Goal: Information Seeking & Learning: Find specific fact

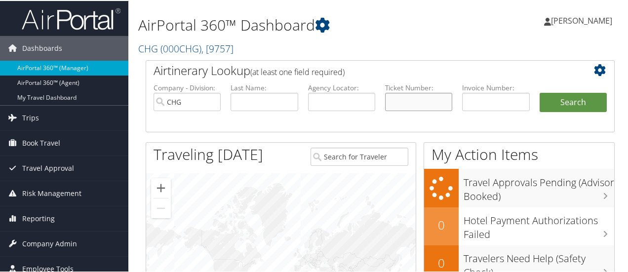
click at [407, 102] on input "text" at bounding box center [418, 101] width 67 height 18
paste input "0167166461717"
type input "0167166461717"
click at [554, 104] on button "Search" at bounding box center [573, 102] width 67 height 20
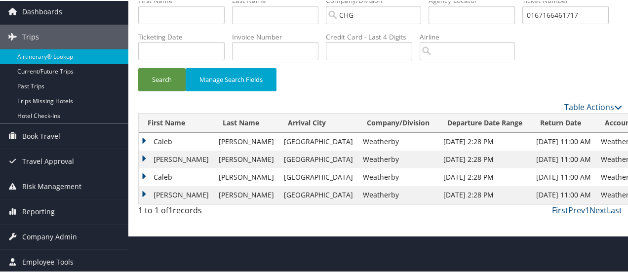
scroll to position [37, 0]
click at [147, 167] on td "Maxwell" at bounding box center [176, 159] width 75 height 18
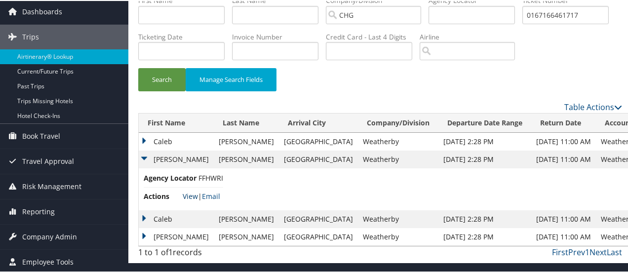
click at [190, 200] on link "View" at bounding box center [190, 195] width 15 height 9
click at [523, 23] on input "0167166461717" at bounding box center [566, 14] width 86 height 18
paste input "72061672"
click at [162, 90] on button "Search" at bounding box center [161, 78] width 47 height 23
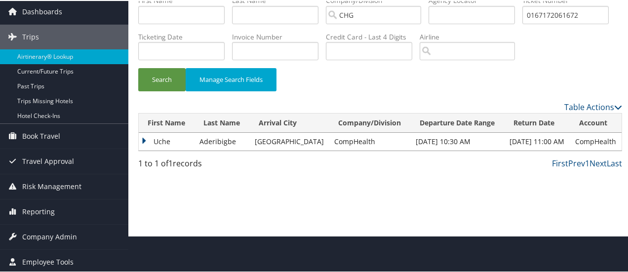
click at [151, 150] on td "Uche" at bounding box center [167, 141] width 56 height 18
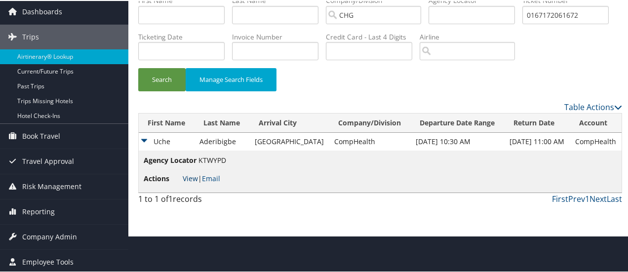
click at [191, 182] on link "View" at bounding box center [190, 177] width 15 height 9
click at [523, 23] on input "0167172061672" at bounding box center [566, 14] width 86 height 18
paste input "652828"
click at [160, 90] on button "Search" at bounding box center [161, 78] width 47 height 23
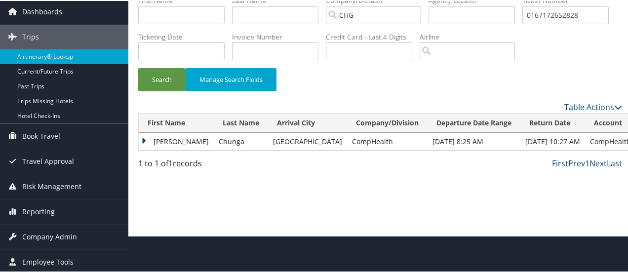
click at [141, 150] on td "John" at bounding box center [176, 141] width 75 height 18
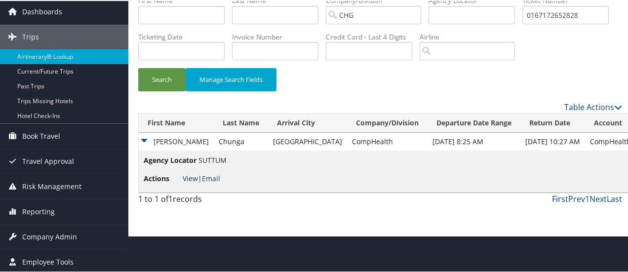
click at [192, 182] on link "View" at bounding box center [190, 177] width 15 height 9
click at [523, 23] on input "0167172652828" at bounding box center [566, 14] width 86 height 18
paste input "061505"
click at [160, 90] on button "Search" at bounding box center [161, 78] width 47 height 23
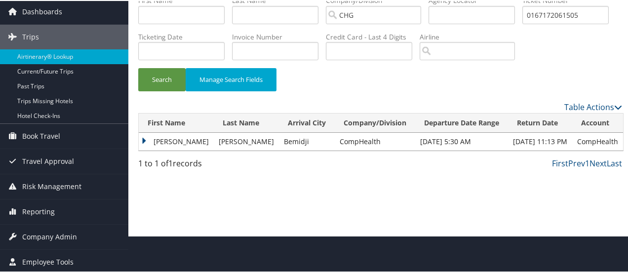
click at [147, 150] on td "Thomas" at bounding box center [176, 141] width 75 height 18
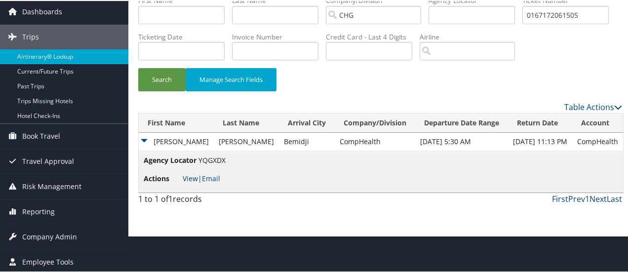
click at [194, 182] on link "View" at bounding box center [190, 177] width 15 height 9
click at [523, 23] on input "0167172061505" at bounding box center [566, 14] width 86 height 18
paste input "6456311"
type input "0167176456311"
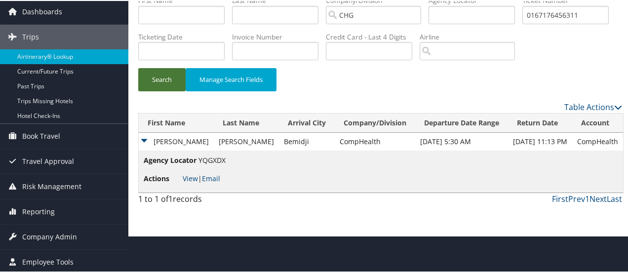
click at [158, 90] on button "Search" at bounding box center [161, 78] width 47 height 23
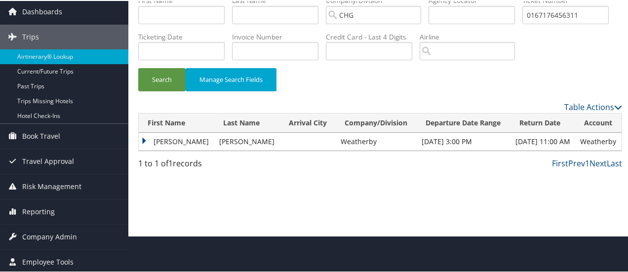
click at [141, 150] on td "Bruce" at bounding box center [177, 141] width 76 height 18
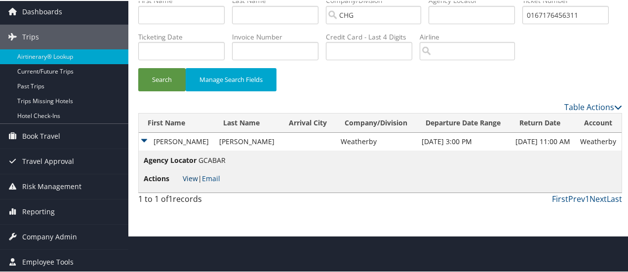
click at [189, 182] on link "View" at bounding box center [190, 177] width 15 height 9
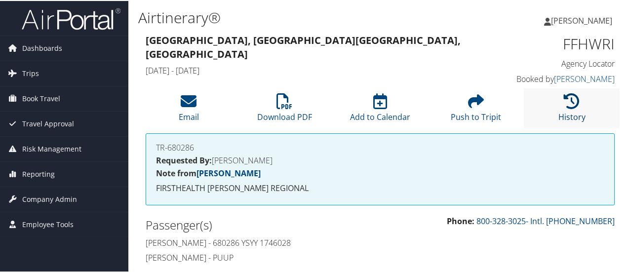
click at [564, 103] on icon at bounding box center [572, 100] width 16 height 16
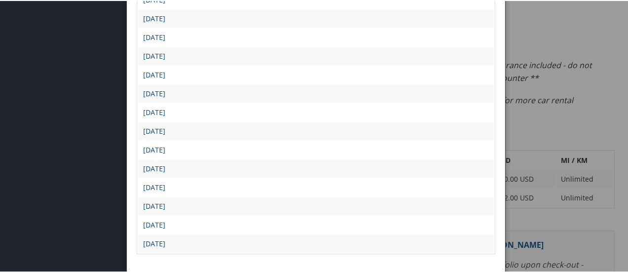
scroll to position [247, 0]
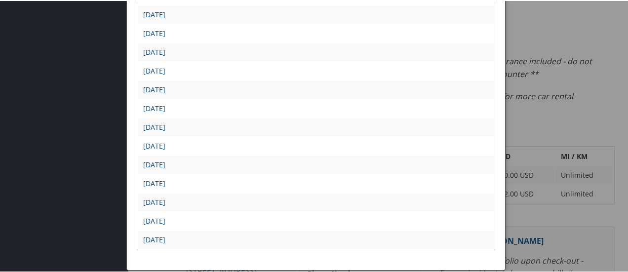
click at [165, 180] on link "Wed Dec 4 11:15:16 MST 2024" at bounding box center [154, 182] width 22 height 9
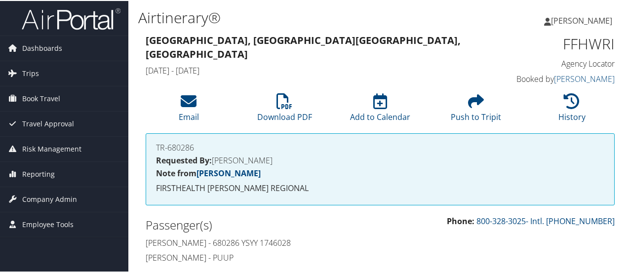
click at [362, 45] on h3 "Chicago, IL Raleigh, NC" at bounding box center [320, 47] width 348 height 28
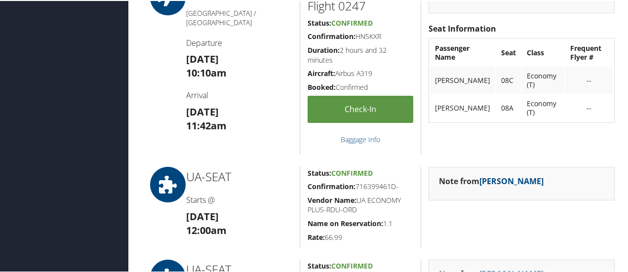
scroll to position [1218, 0]
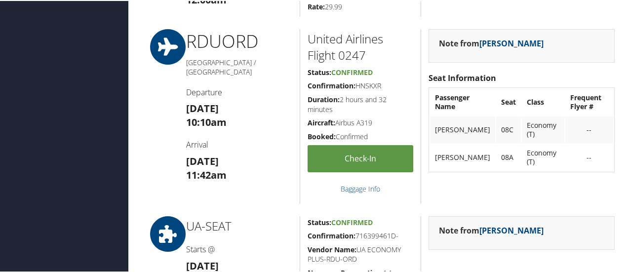
click at [370, 81] on h5 "Confirmation: HNSKXR" at bounding box center [361, 85] width 106 height 10
copy h5 "HNSKXR"
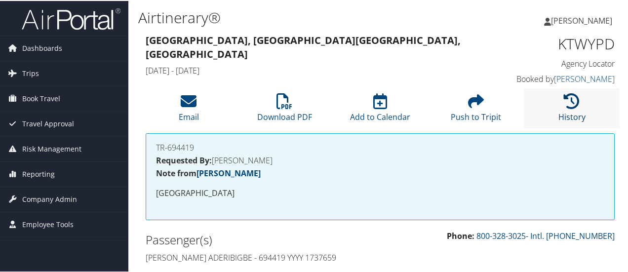
click at [566, 102] on icon at bounding box center [572, 100] width 16 height 16
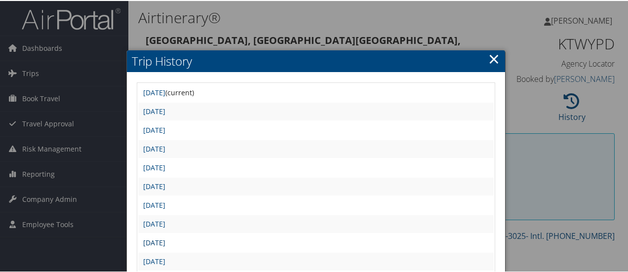
click at [165, 242] on link "Tue Jan 14 15:30:19 MST 2025" at bounding box center [154, 241] width 22 height 9
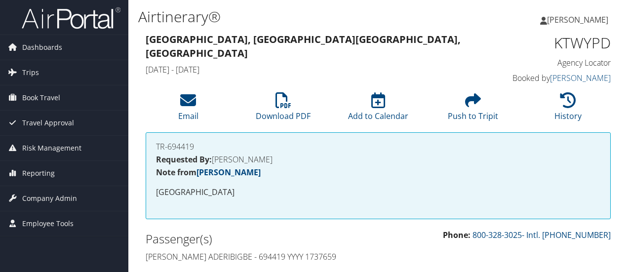
scroll to position [247, 0]
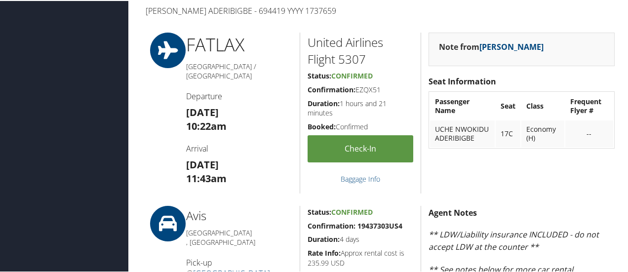
click at [368, 87] on h5 "Confirmation: EZQX51" at bounding box center [361, 89] width 106 height 10
copy h5 "EZQX51"
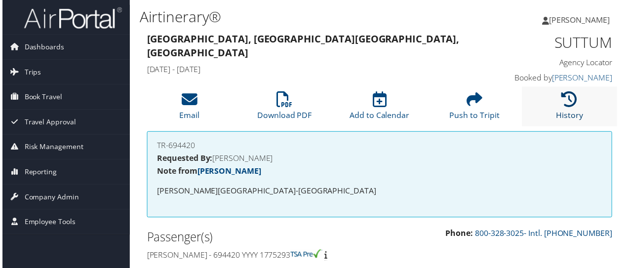
click at [566, 103] on icon at bounding box center [572, 100] width 16 height 16
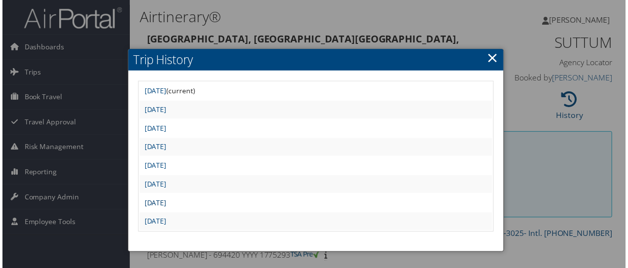
click at [165, 205] on link "Thu Jan 16 11:52:07 MST 2025" at bounding box center [154, 204] width 22 height 9
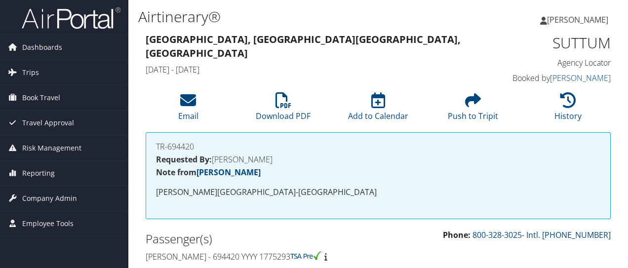
scroll to position [198, 0]
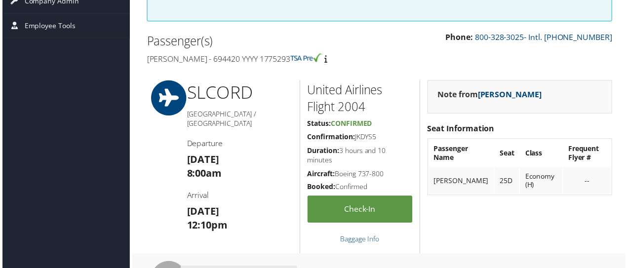
click at [366, 140] on h5 "Confirmation: JKDYS5" at bounding box center [361, 138] width 106 height 10
click at [366, 141] on h5 "Confirmation: JKDYS5" at bounding box center [361, 138] width 106 height 10
copy h5 "JKDYS5"
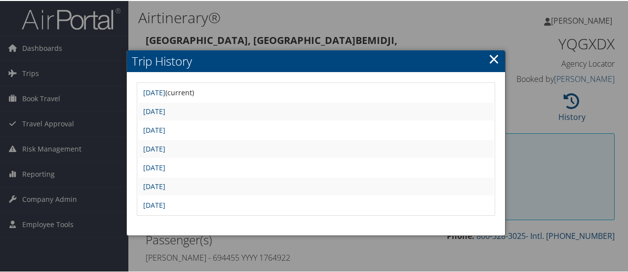
click at [165, 185] on link "Tue Jan 14 08:28:10 MST 2025" at bounding box center [154, 185] width 22 height 9
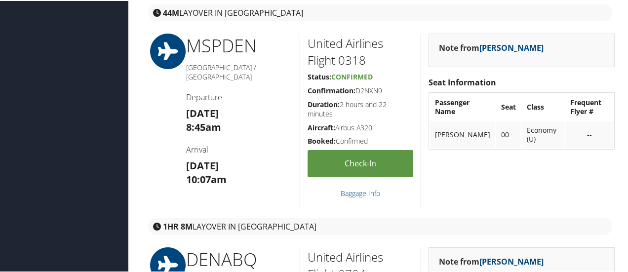
scroll to position [1531, 0]
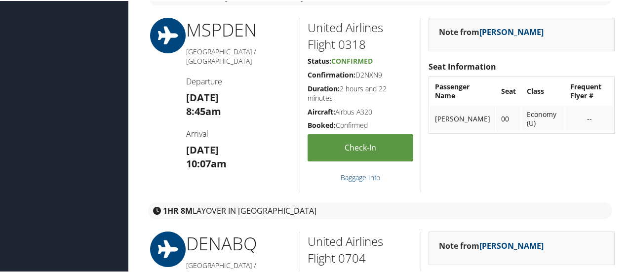
click at [370, 73] on h5 "Confirmation: D2NXN9" at bounding box center [361, 74] width 106 height 10
copy h5 "D2NXN9"
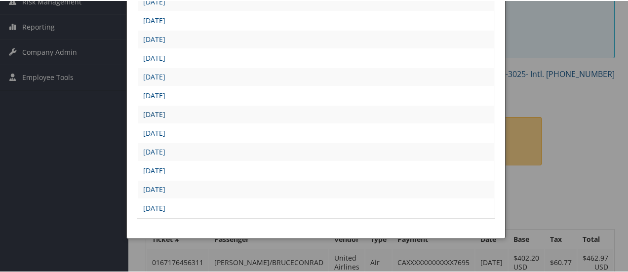
scroll to position [148, 0]
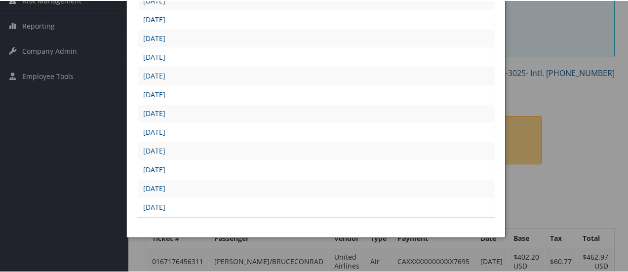
click at [165, 167] on link "[DATE]" at bounding box center [154, 168] width 22 height 9
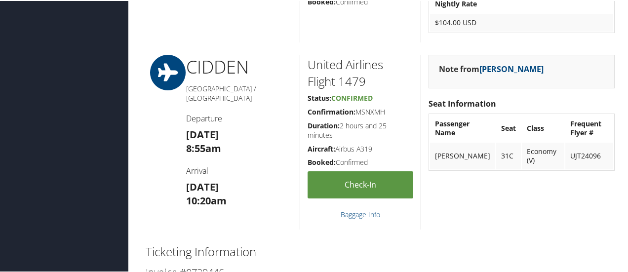
scroll to position [889, 0]
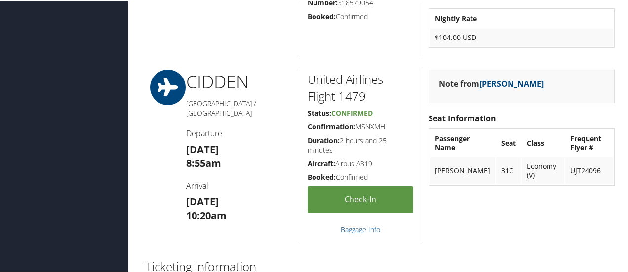
click at [367, 124] on h5 "Confirmation: MSNXMH" at bounding box center [361, 126] width 106 height 10
copy h5 "MSNXMH"
